Goal: Book appointment/travel/reservation

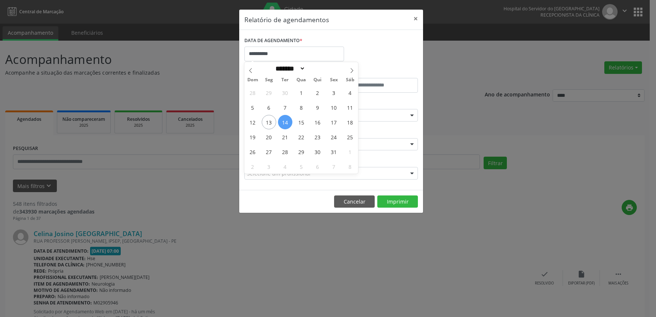
select select "*"
click at [287, 117] on span "14" at bounding box center [285, 122] width 14 height 14
type input "**********"
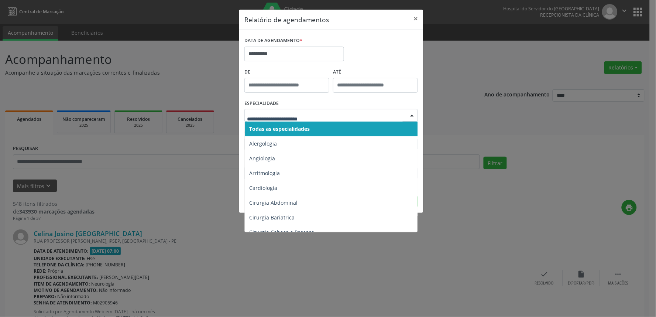
click at [269, 132] on span "Todas as especialidades" at bounding box center [332, 128] width 174 height 15
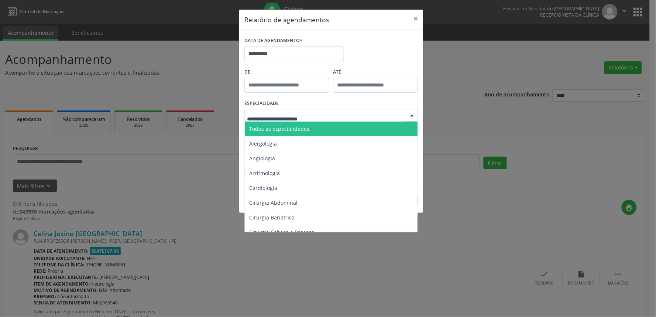
click at [269, 132] on span "Todas as especialidades" at bounding box center [332, 128] width 174 height 15
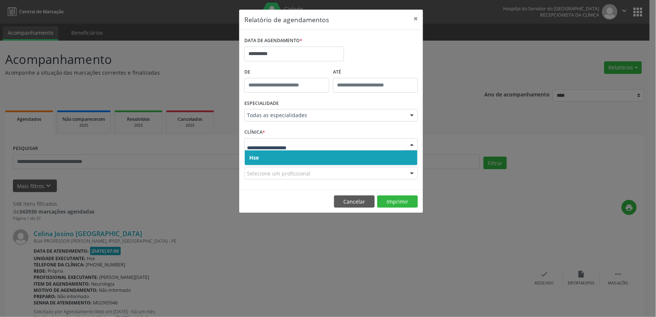
click at [260, 159] on span "Hse" at bounding box center [331, 157] width 173 height 15
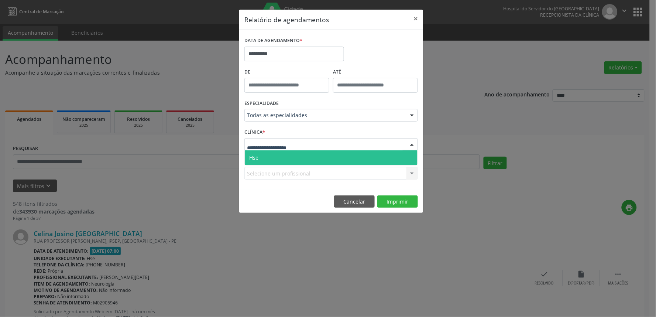
click at [260, 160] on span "Hse" at bounding box center [331, 157] width 173 height 15
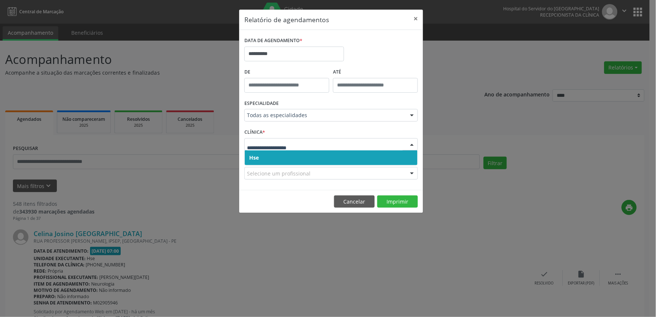
click at [254, 160] on span "Hse" at bounding box center [254, 157] width 10 height 7
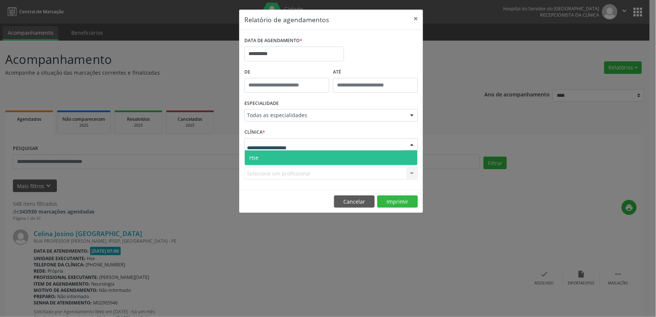
click at [260, 158] on span "Hse" at bounding box center [331, 157] width 173 height 15
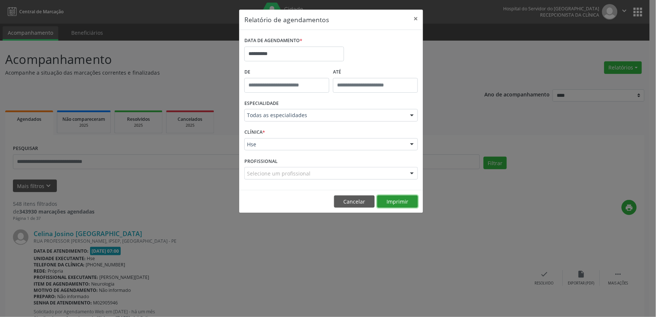
click at [396, 201] on button "Imprimir" at bounding box center [397, 201] width 41 height 13
click at [415, 20] on button "×" at bounding box center [415, 19] width 15 height 18
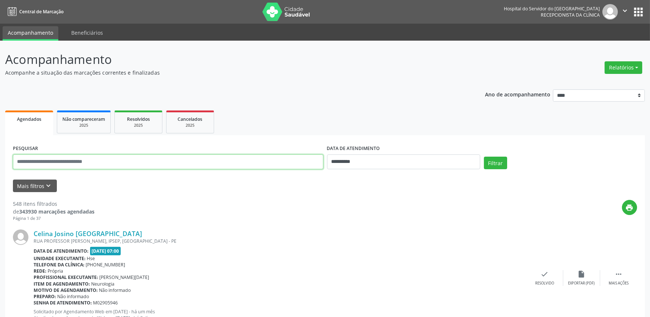
click at [45, 161] on input "text" at bounding box center [168, 161] width 310 height 15
type input "**********"
click at [491, 165] on button "Filtrar" at bounding box center [495, 163] width 23 height 13
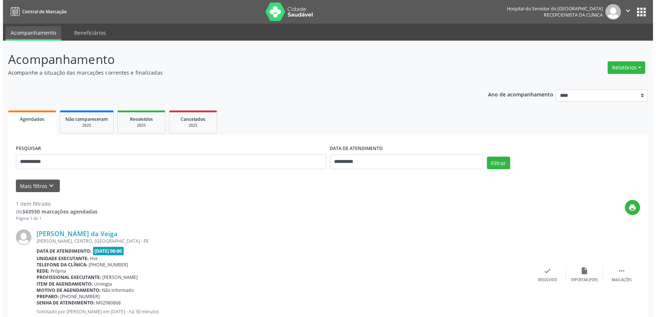
scroll to position [23, 0]
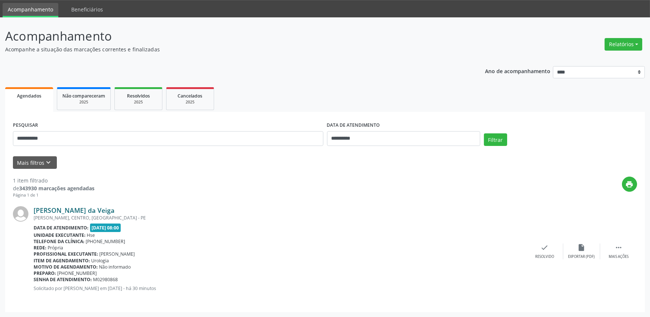
click at [63, 211] on link "[PERSON_NAME] da Veiga" at bounding box center [74, 210] width 81 height 8
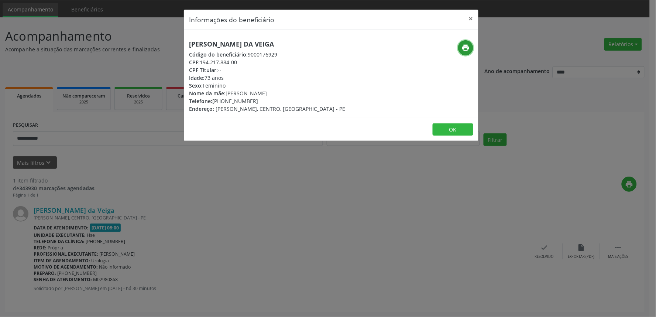
click at [463, 47] on icon "print" at bounding box center [466, 48] width 8 height 8
